Goal: Find specific page/section: Find specific page/section

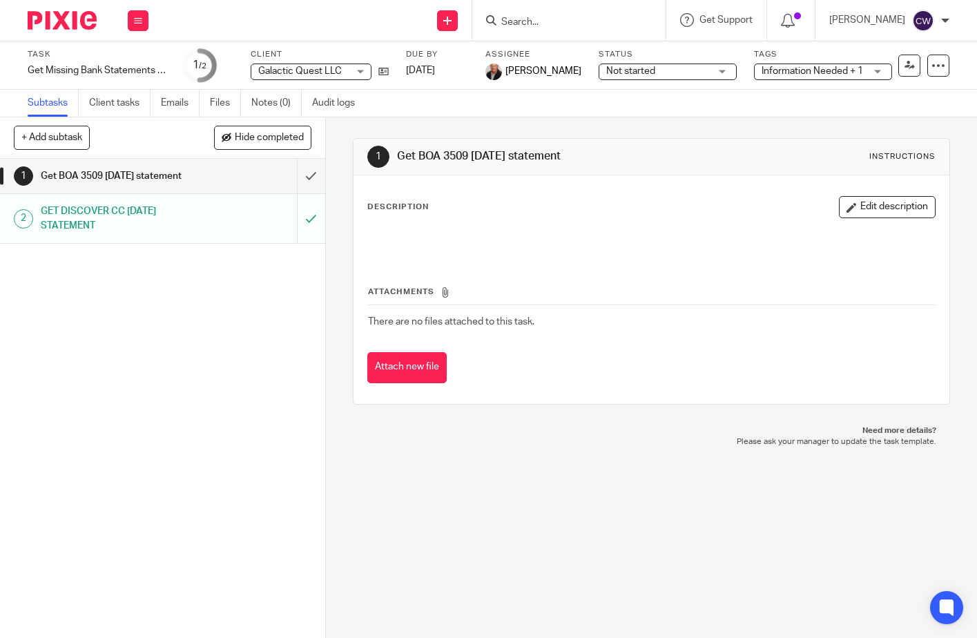
click at [44, 21] on img at bounding box center [62, 20] width 69 height 19
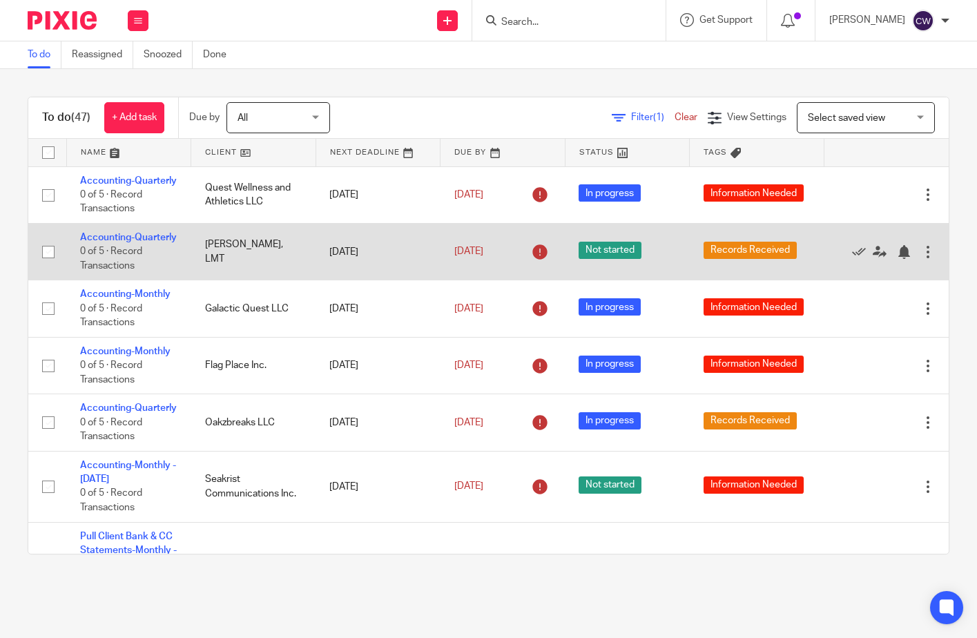
click at [248, 263] on td "[PERSON_NAME], LMT" at bounding box center [253, 251] width 125 height 57
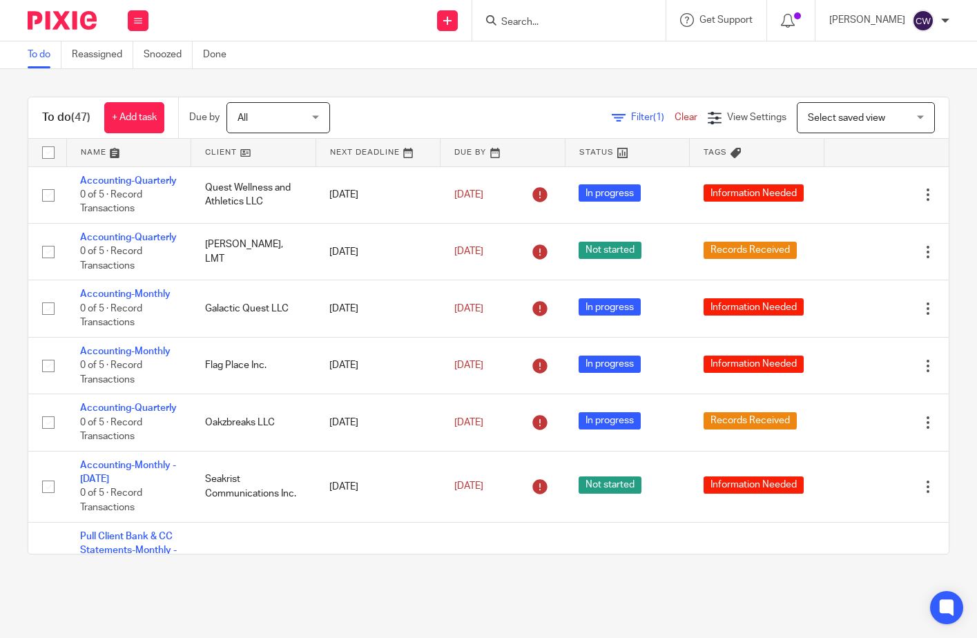
click at [516, 16] on div at bounding box center [566, 20] width 161 height 17
click at [537, 19] on input "Search" at bounding box center [562, 23] width 124 height 12
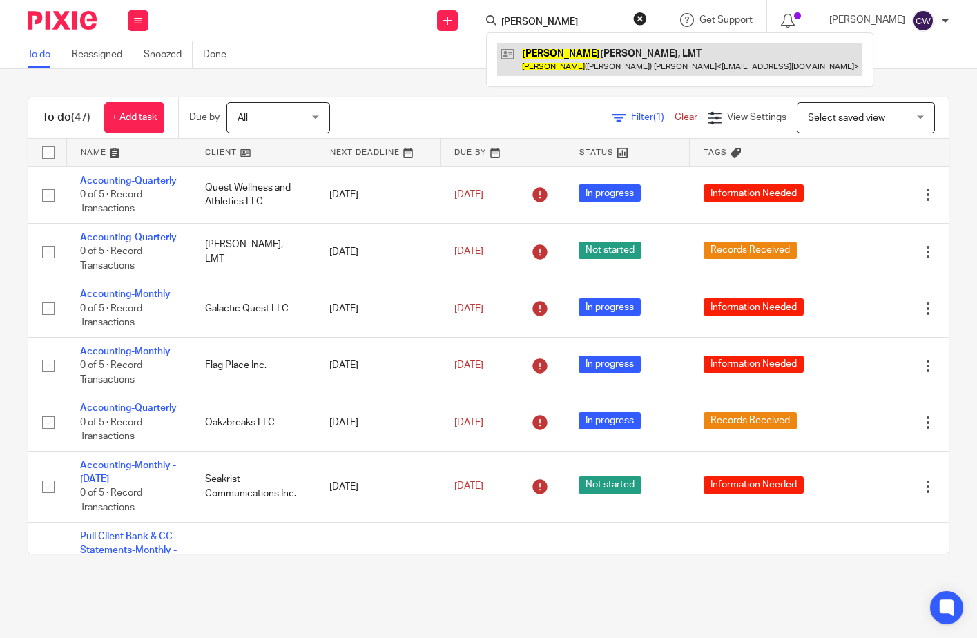
type input "PAMELA"
click at [592, 61] on link at bounding box center [679, 59] width 365 height 32
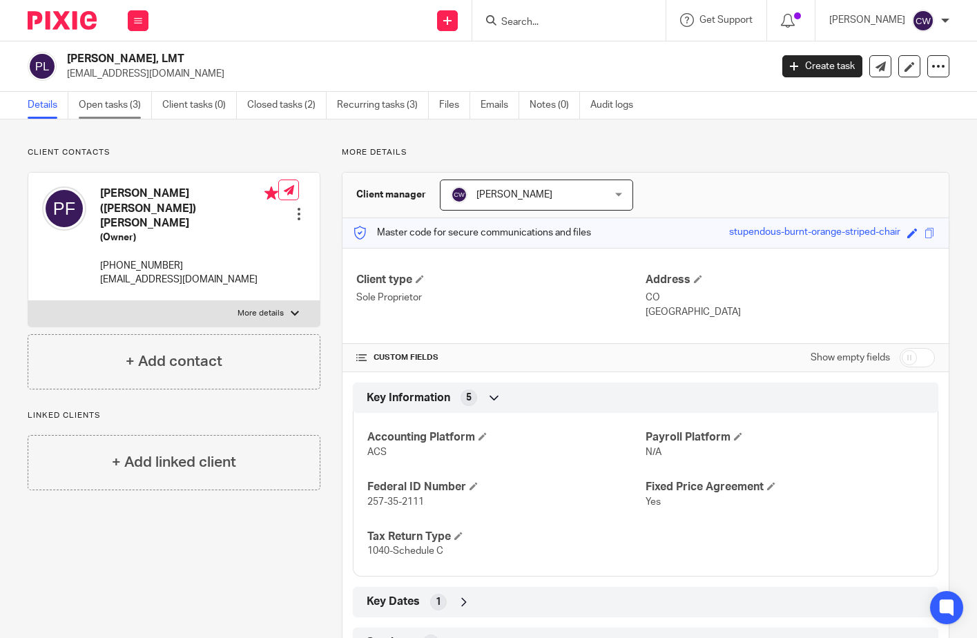
click at [129, 107] on link "Open tasks (3)" at bounding box center [115, 105] width 73 height 27
